Goal: Communication & Community: Answer question/provide support

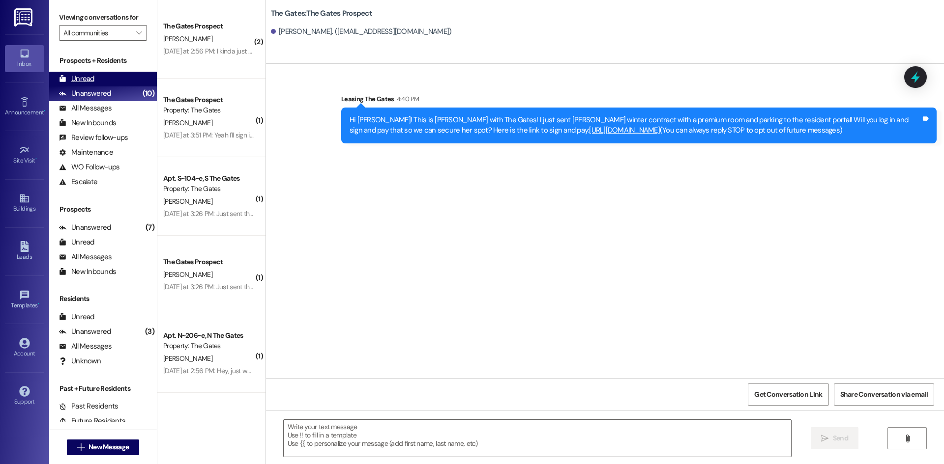
click at [75, 77] on div "Unread" at bounding box center [76, 79] width 35 height 10
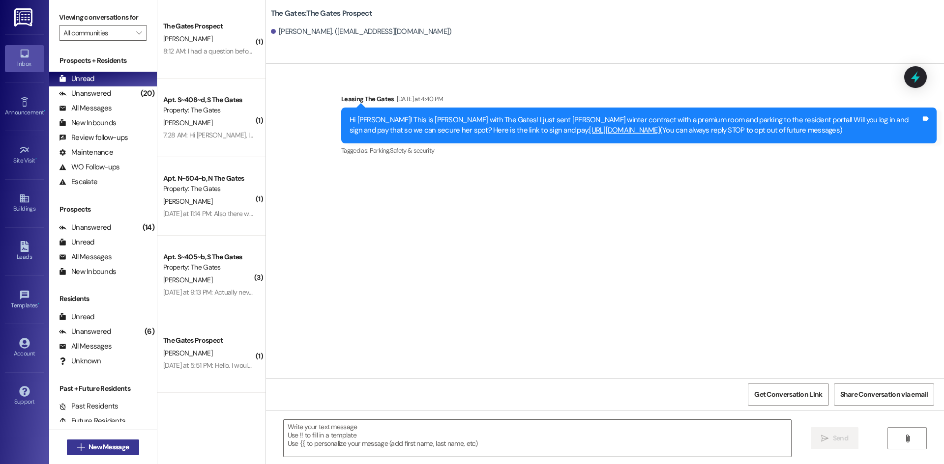
click at [89, 444] on span "New Message" at bounding box center [108, 447] width 40 height 10
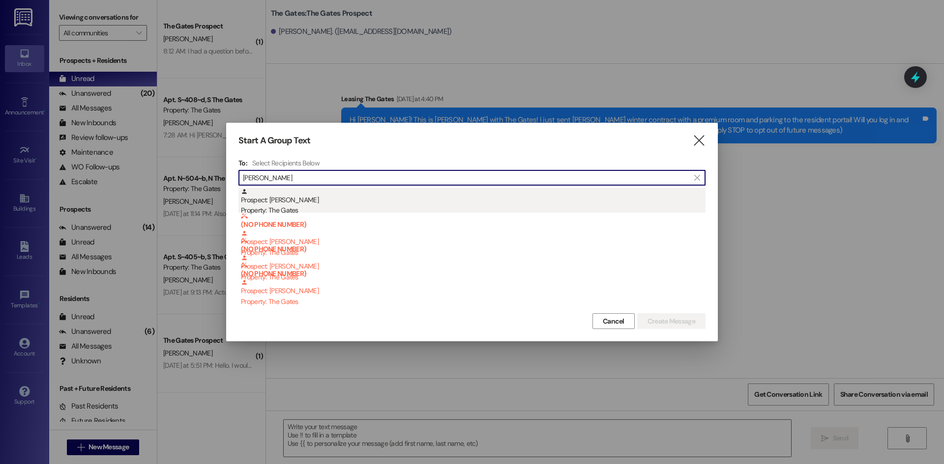
type input "[PERSON_NAME]"
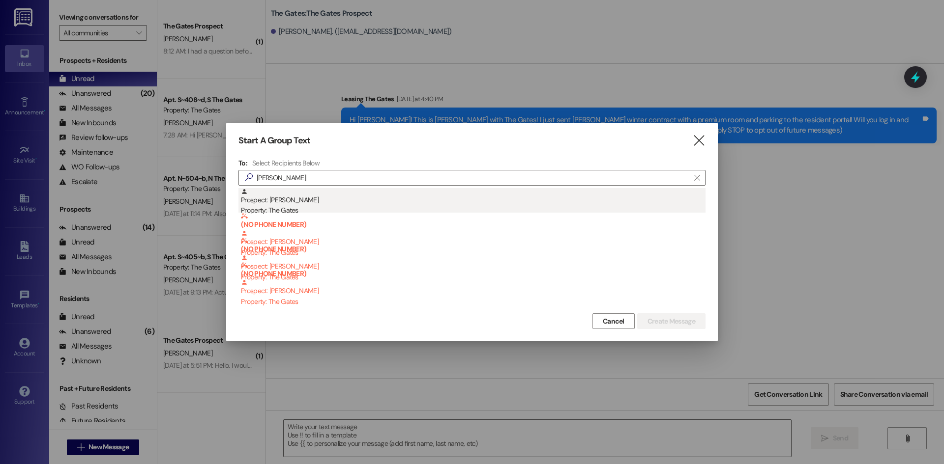
click at [346, 211] on div "Property: The Gates" at bounding box center [473, 210] width 464 height 10
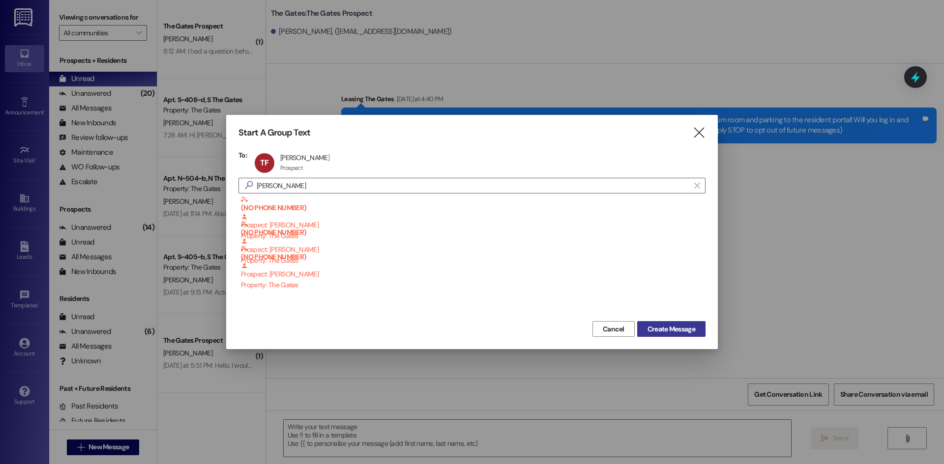
click at [658, 334] on span "Create Message" at bounding box center [671, 329] width 48 height 10
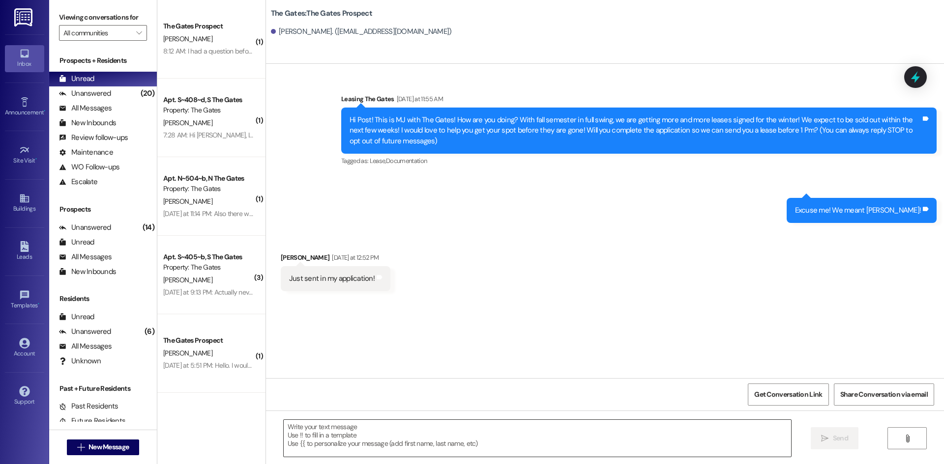
click at [336, 440] on textarea at bounding box center [537, 438] width 507 height 37
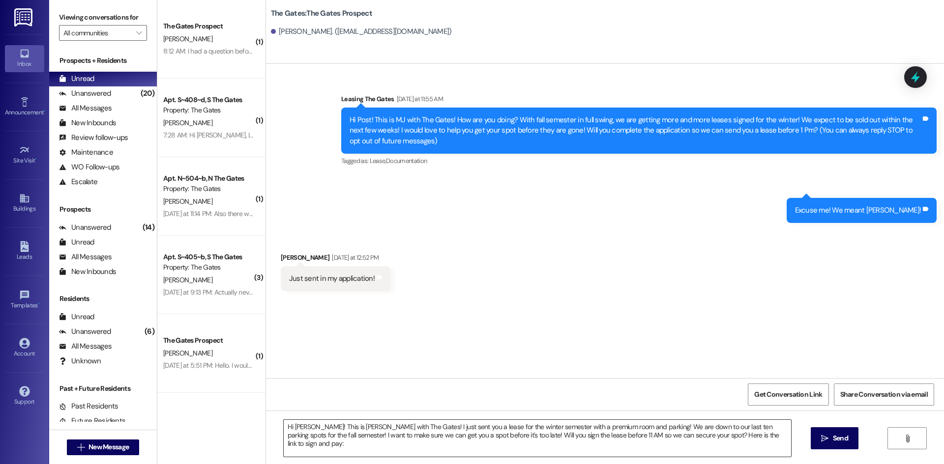
click at [766, 438] on textarea "Hi [PERSON_NAME]! This is [PERSON_NAME] with The Gates! I just sent you a lease…" at bounding box center [537, 438] width 507 height 37
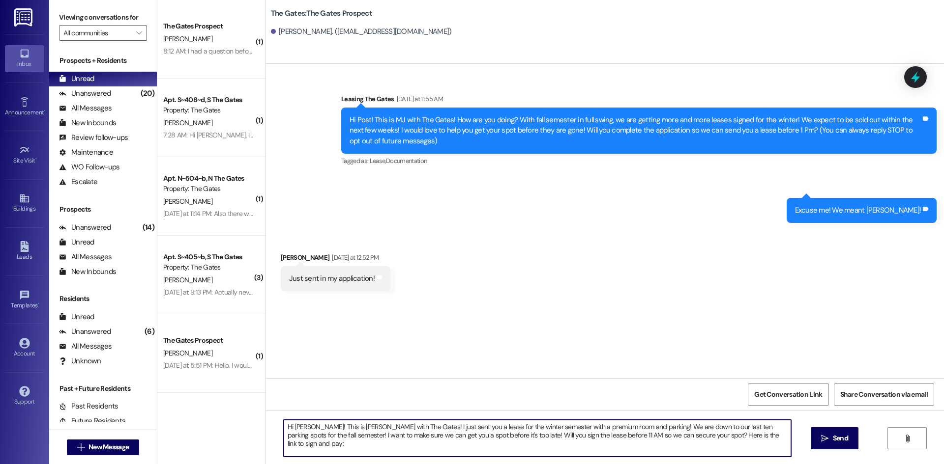
paste textarea "[URL][DOMAIN_NAME]"
type textarea "Hi [PERSON_NAME]! This is [PERSON_NAME] with The Gates! I just sent you a lease…"
click at [847, 443] on span "Send" at bounding box center [839, 438] width 19 height 10
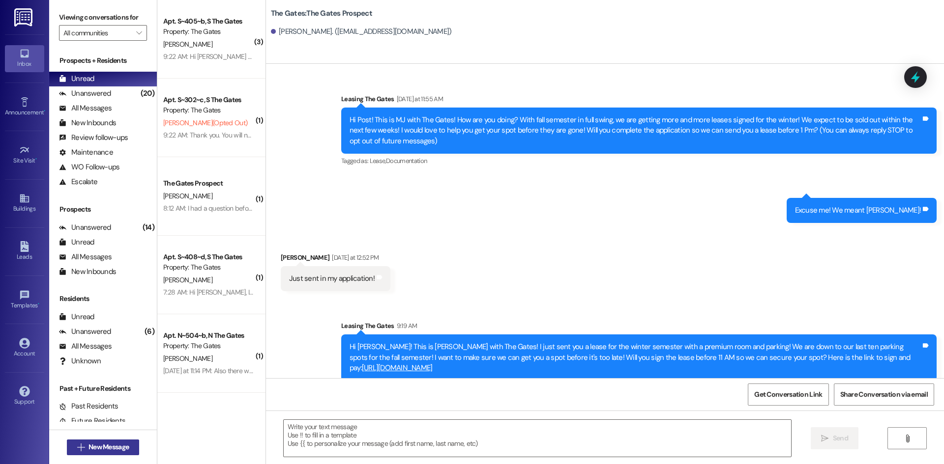
click at [111, 453] on button " New Message" at bounding box center [103, 448] width 73 height 16
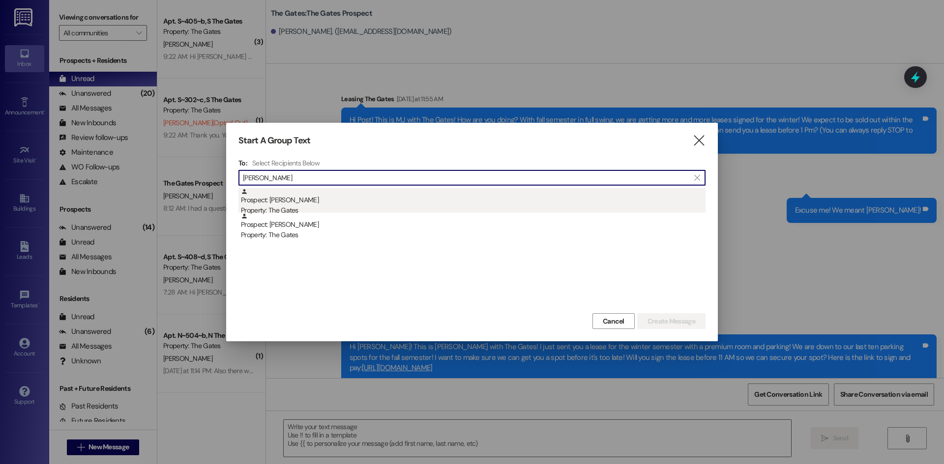
type input "[PERSON_NAME]"
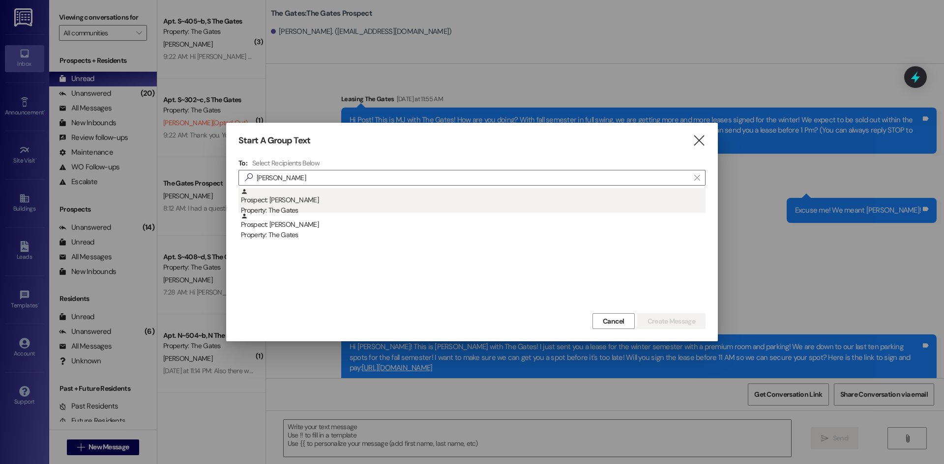
click at [322, 198] on div "Prospect: [PERSON_NAME] Property: The Gates" at bounding box center [473, 202] width 464 height 28
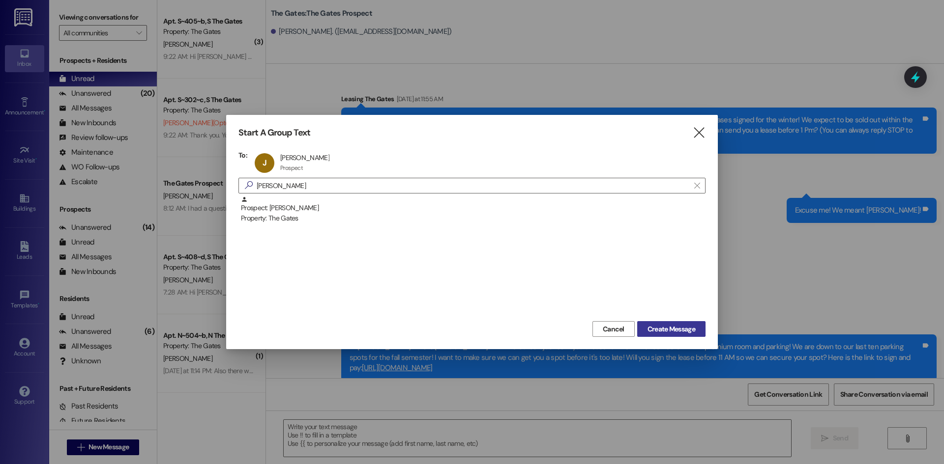
click at [678, 331] on span "Create Message" at bounding box center [671, 329] width 48 height 10
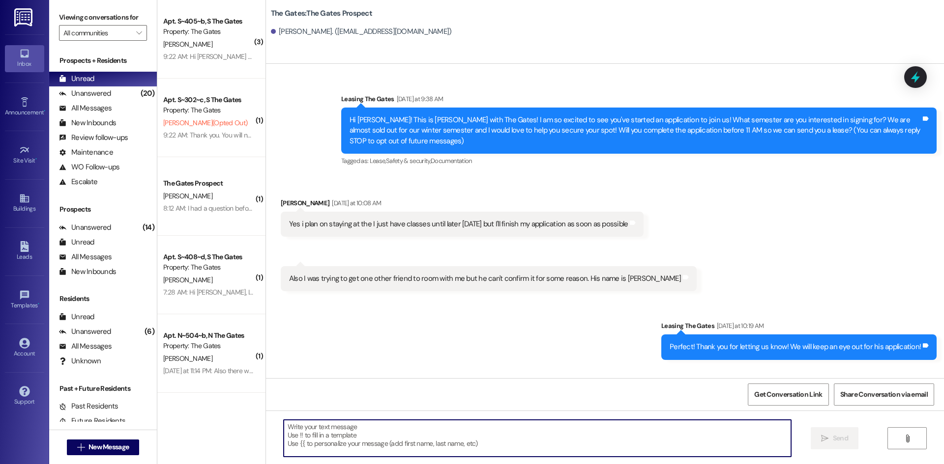
click at [407, 446] on textarea at bounding box center [537, 438] width 507 height 37
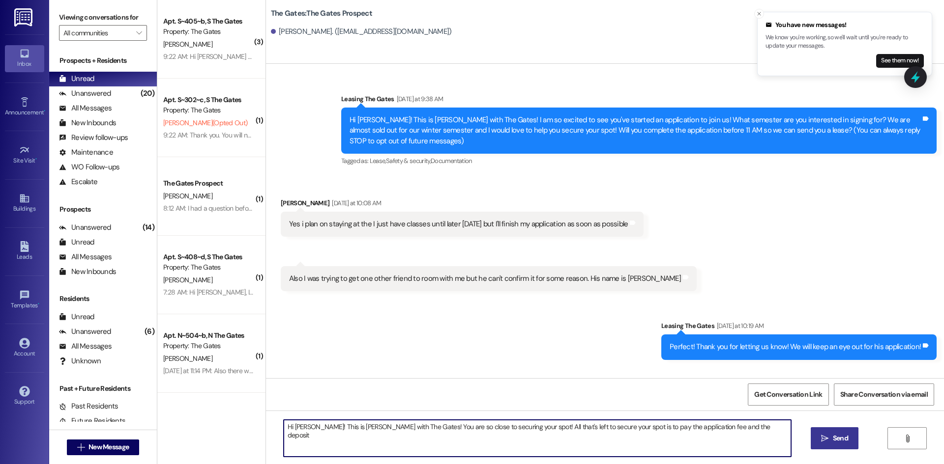
click at [770, 434] on textarea "Hi [PERSON_NAME]! This is [PERSON_NAME] with The Gates! You are so close to sec…" at bounding box center [537, 438] width 507 height 37
type textarea "Hi [PERSON_NAME]! This is [PERSON_NAME] with The Gates! You are so close to sec…"
click at [821, 447] on button " Send" at bounding box center [834, 439] width 48 height 22
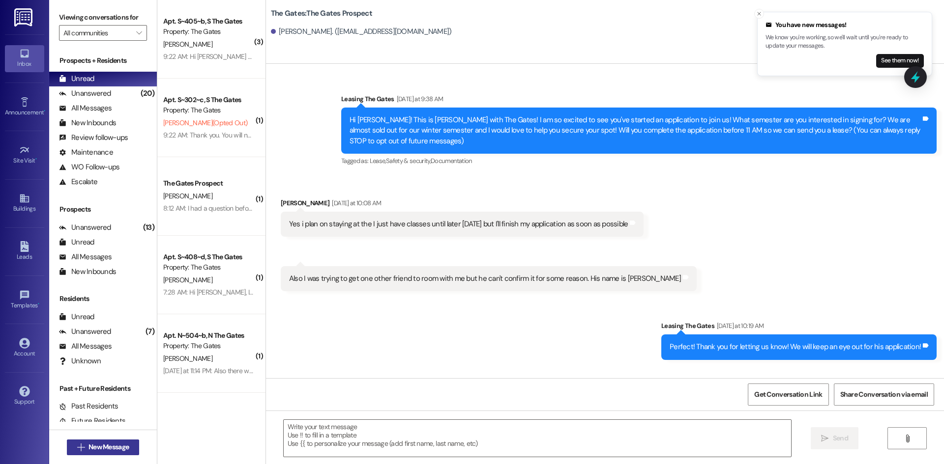
click at [114, 444] on span "New Message" at bounding box center [108, 447] width 40 height 10
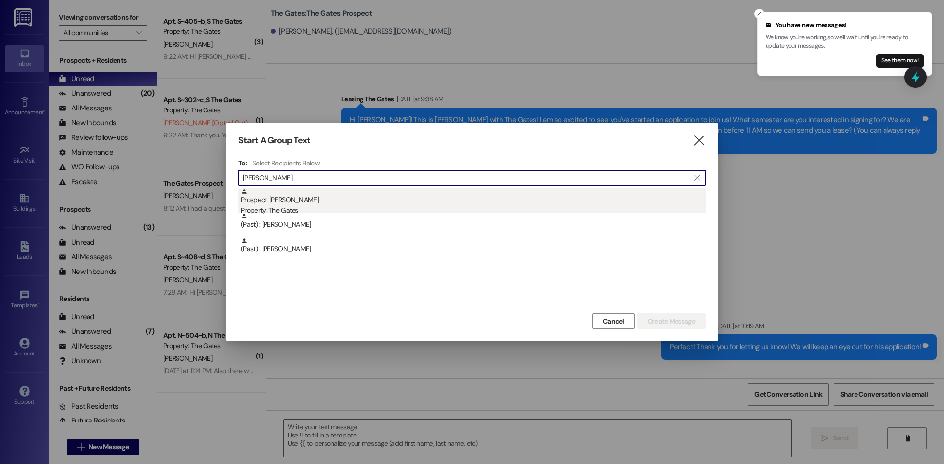
type input "[PERSON_NAME]"
click at [294, 204] on div "Prospect: [PERSON_NAME] Property: The Gates" at bounding box center [473, 202] width 464 height 28
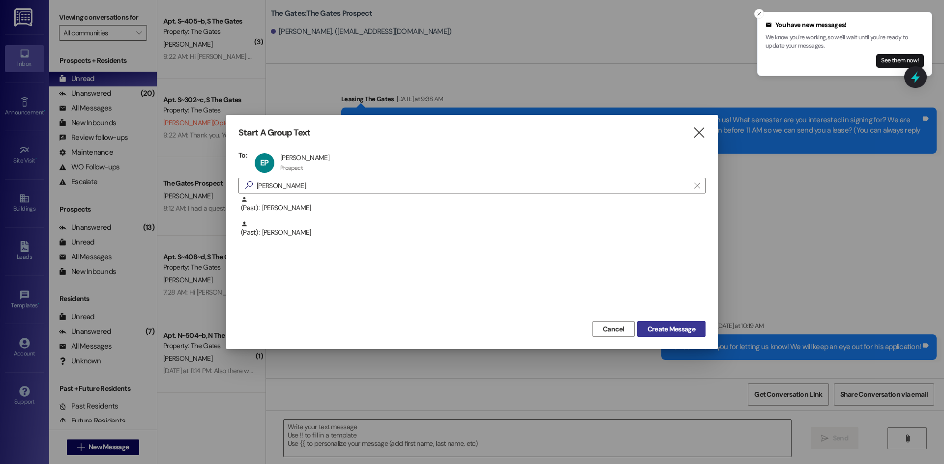
click at [664, 328] on span "Create Message" at bounding box center [671, 329] width 48 height 10
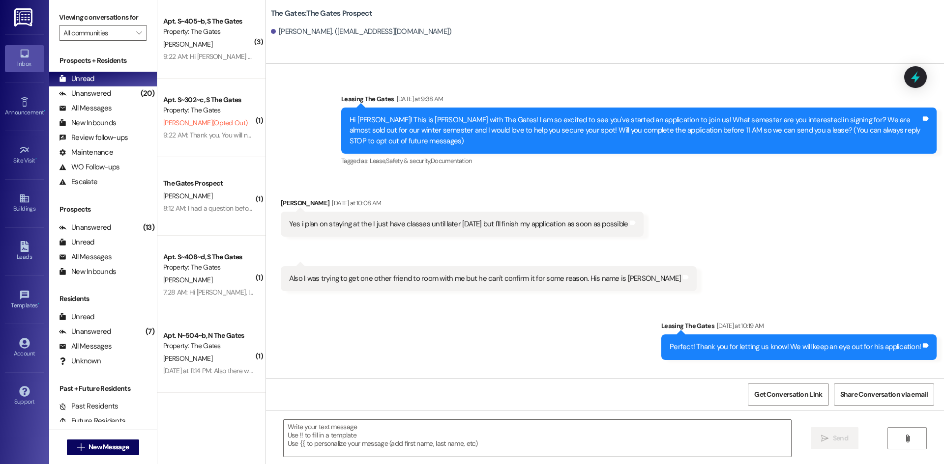
click at [318, 448] on textarea at bounding box center [537, 438] width 507 height 37
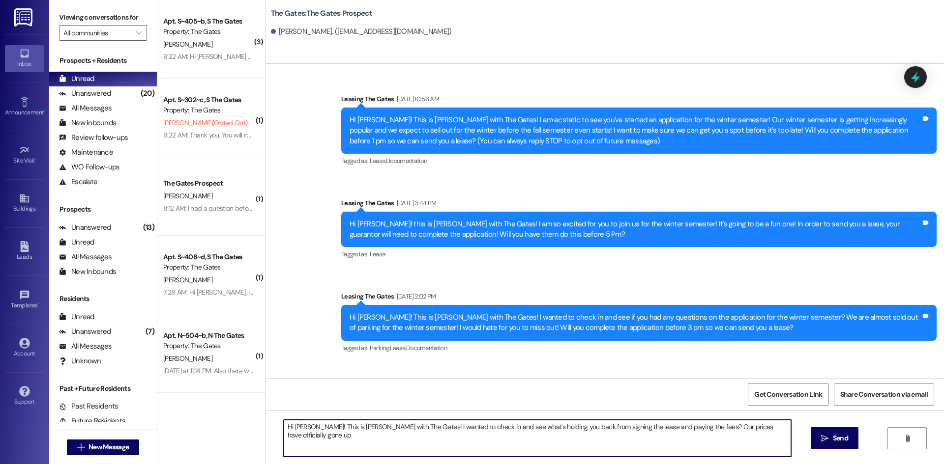
click at [781, 428] on textarea "Hi [PERSON_NAME]! This is [PERSON_NAME] with The Gates! I wanted to check in an…" at bounding box center [537, 438] width 507 height 37
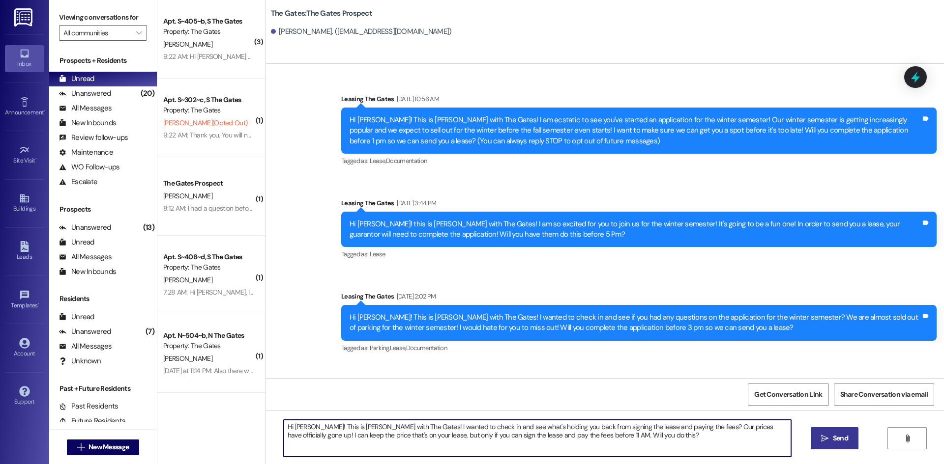
type textarea "Hi [PERSON_NAME]! This is [PERSON_NAME] with The Gates! I wanted to check in an…"
click at [835, 442] on span "Send" at bounding box center [839, 438] width 15 height 10
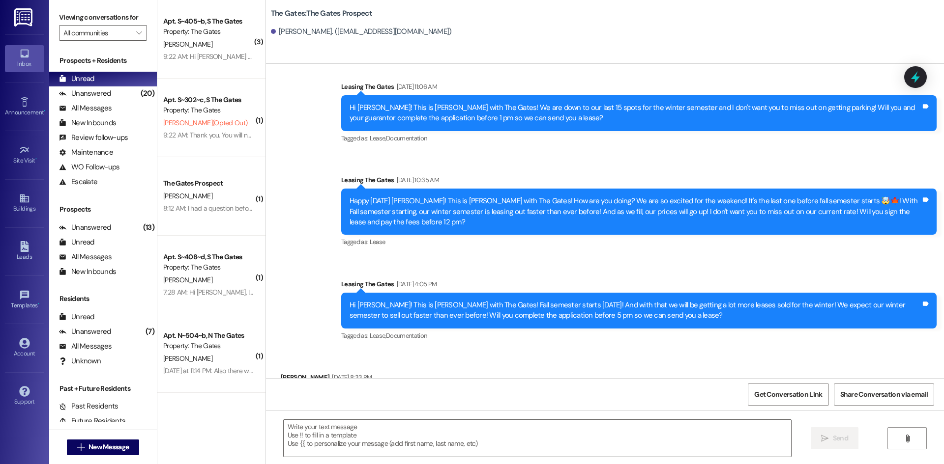
scroll to position [344, 0]
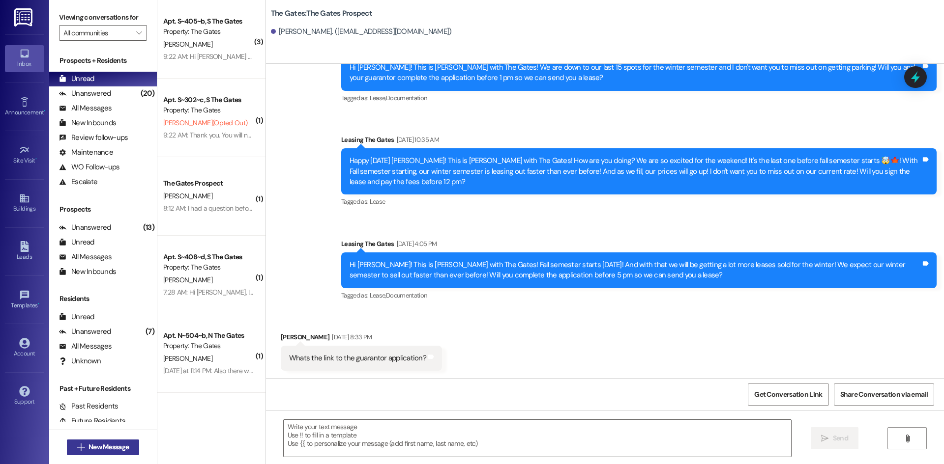
click at [92, 443] on span "New Message" at bounding box center [108, 447] width 40 height 10
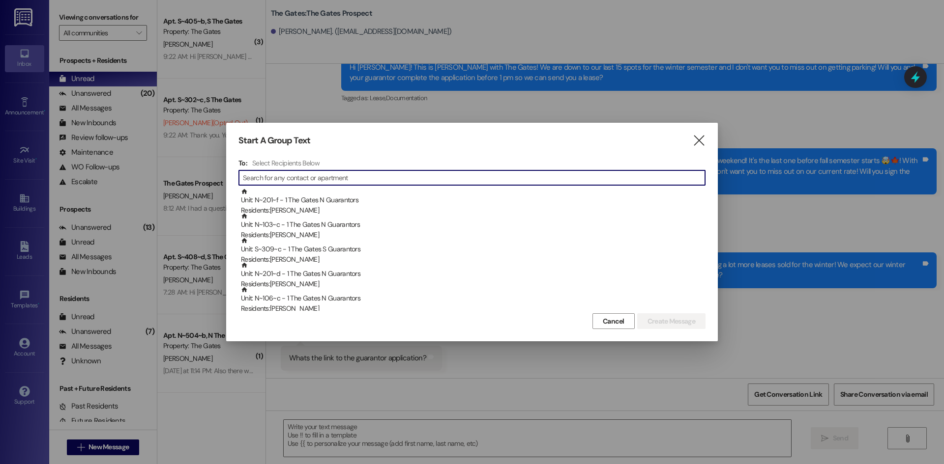
type input "M"
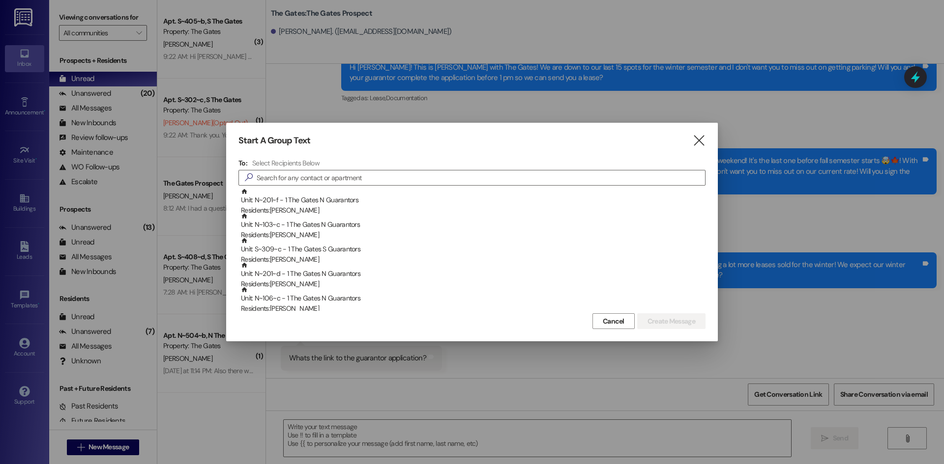
click at [705, 141] on div "Start A Group Text  To: Select Recipients Below  Unit: N~201~f - 1 The Gates …" at bounding box center [471, 232] width 491 height 219
click at [701, 141] on icon "" at bounding box center [698, 141] width 13 height 10
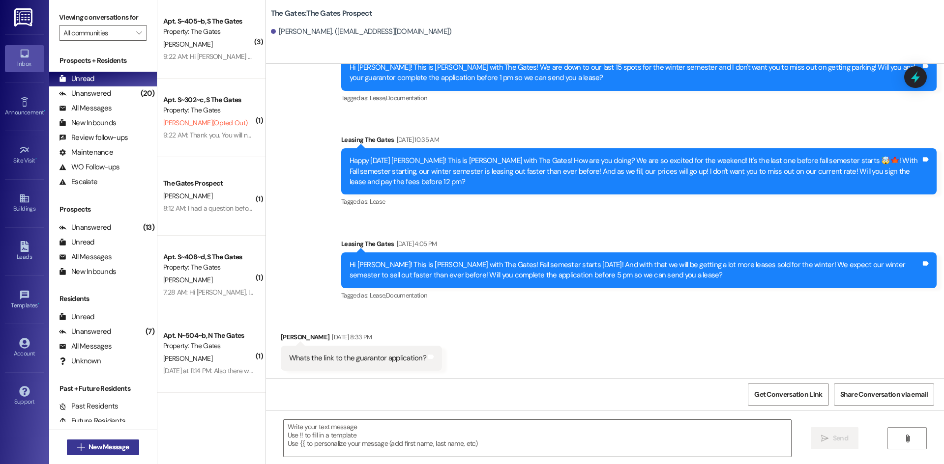
click at [126, 452] on span "New Message" at bounding box center [108, 447] width 40 height 10
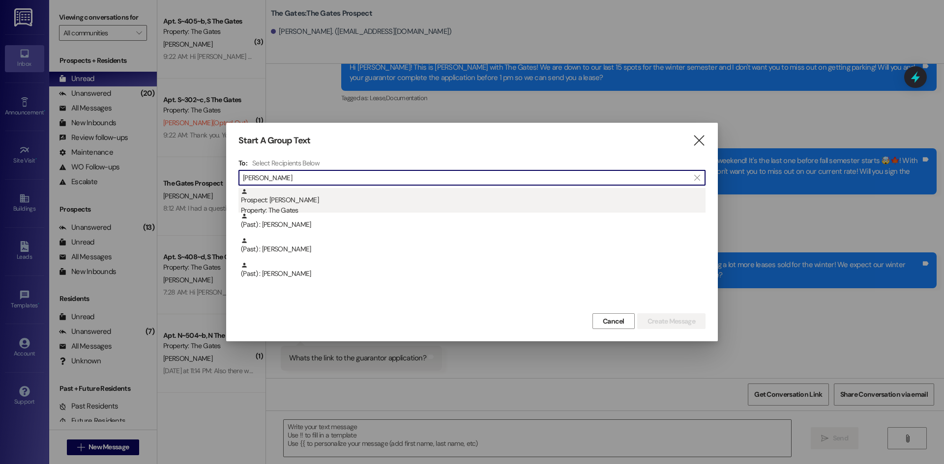
type input "[PERSON_NAME]"
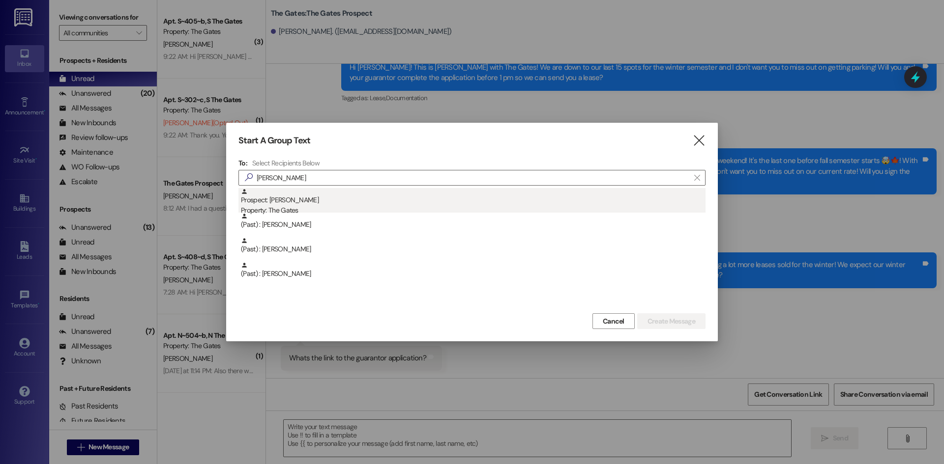
click at [317, 204] on div "Prospect: [PERSON_NAME] Property: The Gates" at bounding box center [473, 202] width 464 height 28
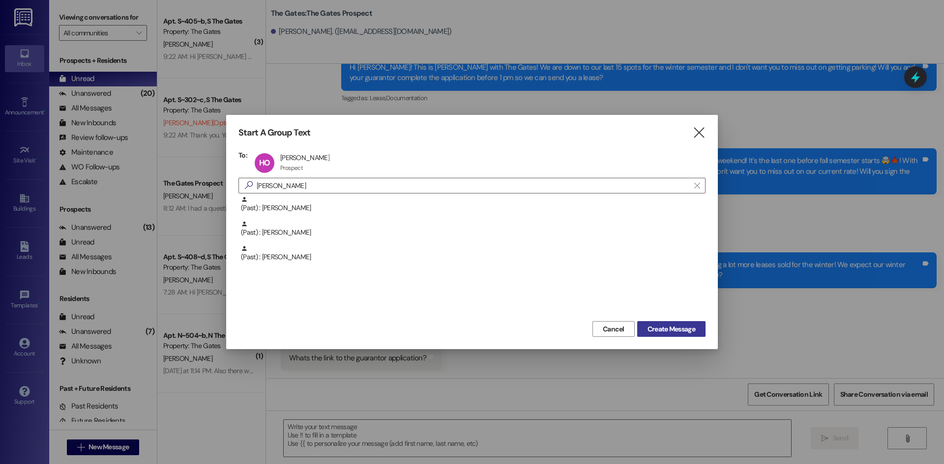
click at [681, 328] on span "Create Message" at bounding box center [671, 329] width 48 height 10
click at [686, 333] on span "Create Message" at bounding box center [671, 329] width 48 height 10
click at [683, 330] on span "Create Message" at bounding box center [671, 329] width 48 height 10
click at [697, 138] on icon "" at bounding box center [698, 133] width 13 height 10
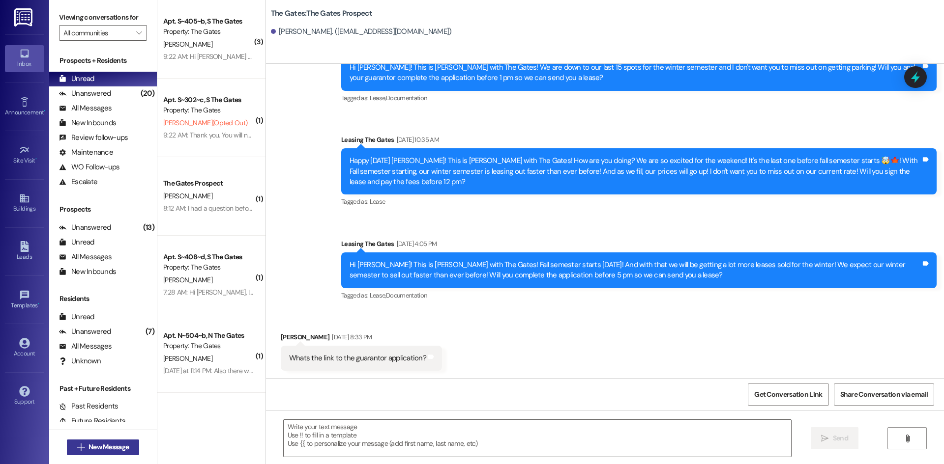
click at [116, 440] on button " New Message" at bounding box center [103, 448] width 73 height 16
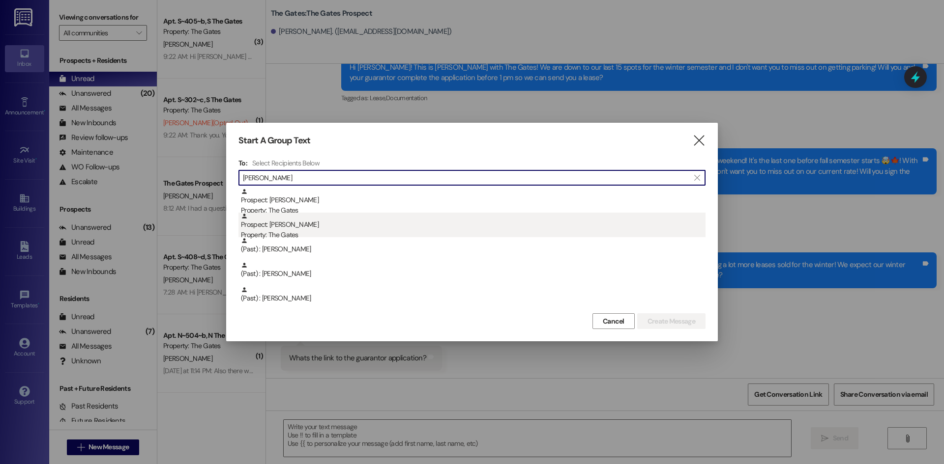
type input "[PERSON_NAME]"
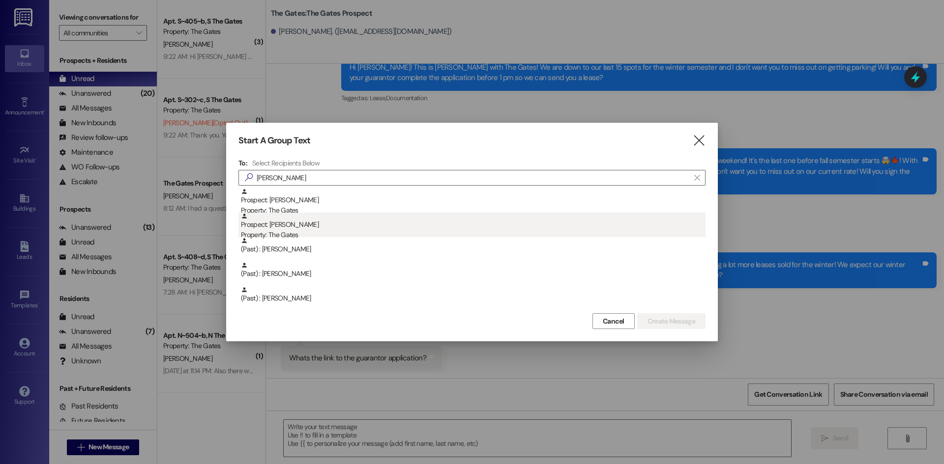
click at [335, 232] on div "Property: The Gates" at bounding box center [473, 235] width 464 height 10
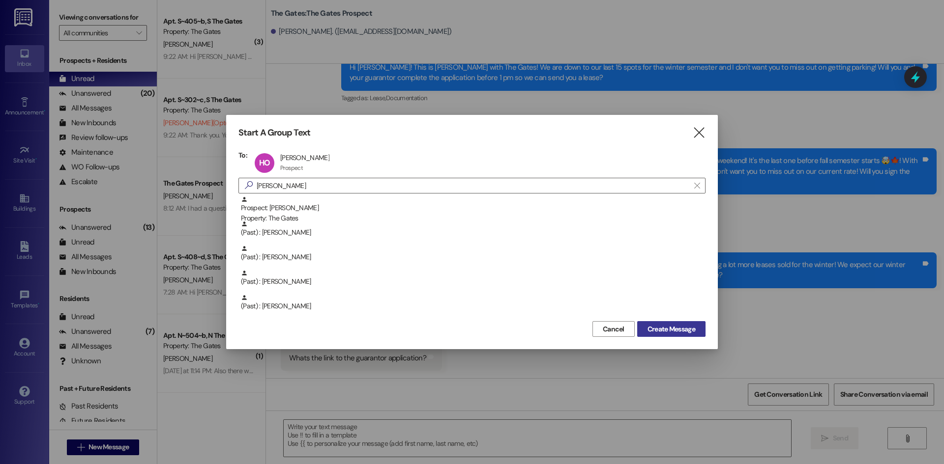
click at [685, 328] on span "Create Message" at bounding box center [671, 329] width 48 height 10
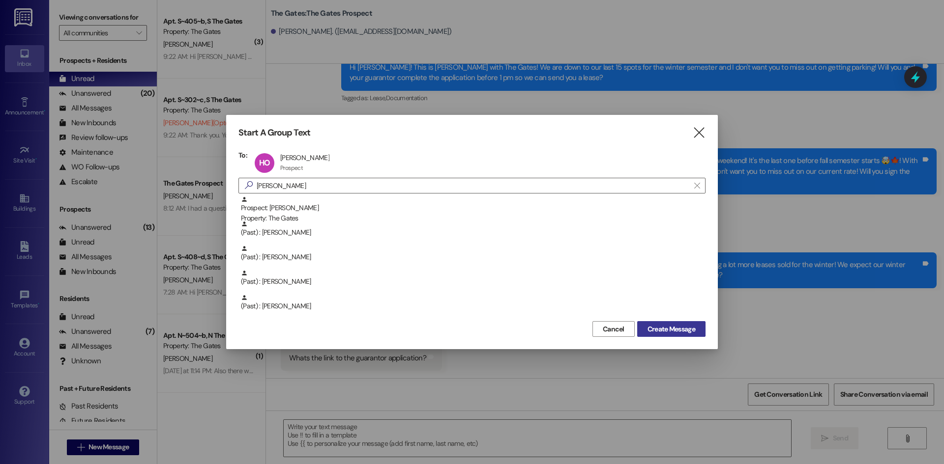
click at [685, 328] on span "Create Message" at bounding box center [671, 329] width 48 height 10
click at [687, 329] on span "Create Message" at bounding box center [671, 329] width 48 height 10
